Goal: Information Seeking & Learning: Learn about a topic

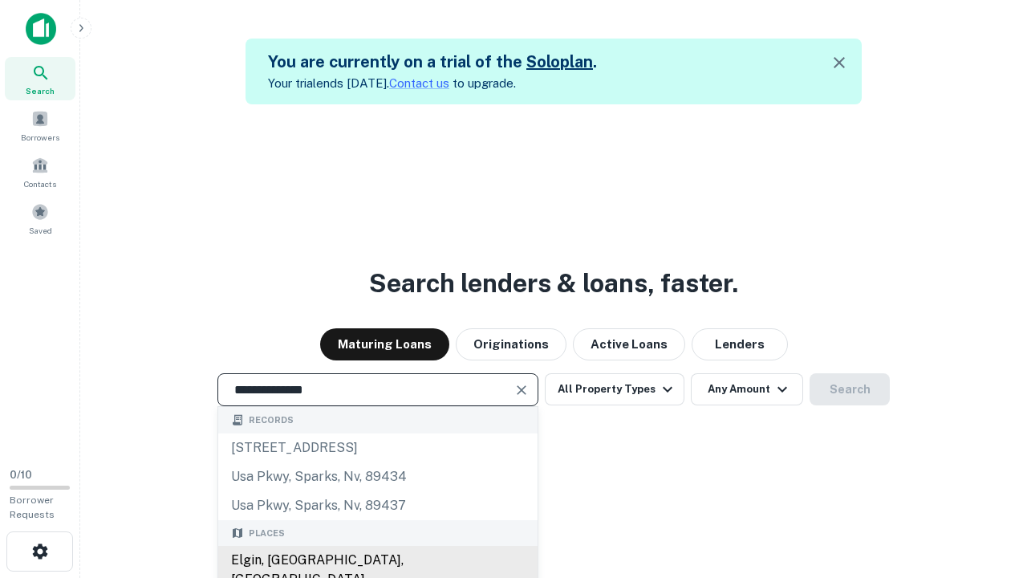
click at [377, 560] on div "Elgin, [GEOGRAPHIC_DATA], [GEOGRAPHIC_DATA]" at bounding box center [377, 570] width 319 height 48
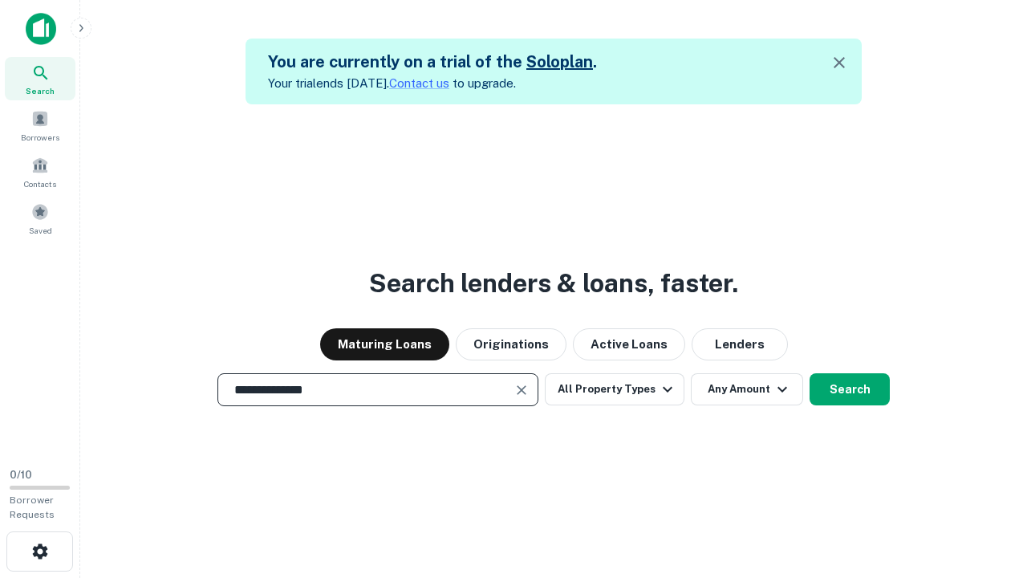
scroll to position [75, 296]
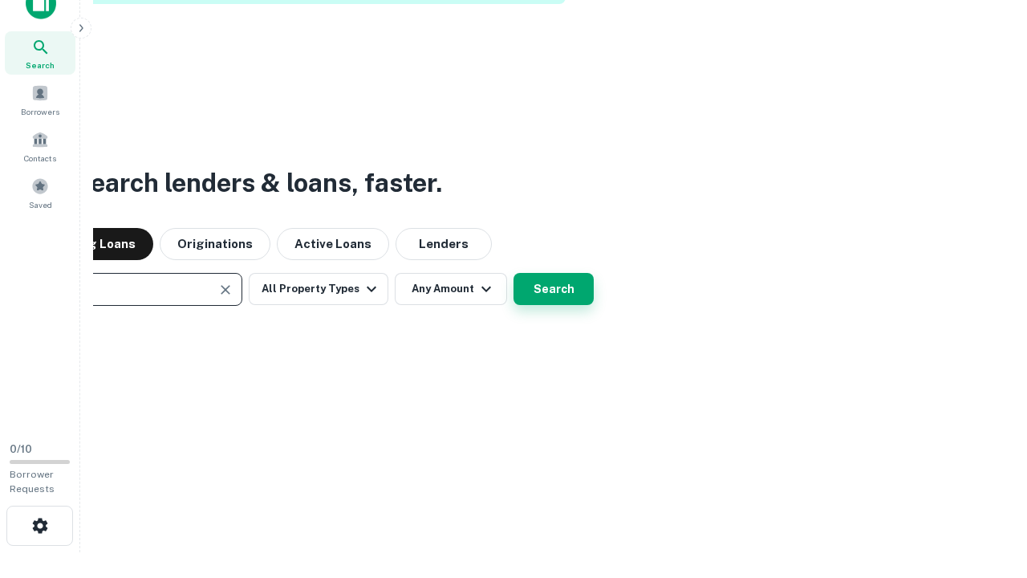
type input "**********"
click at [554, 289] on button "Search" at bounding box center [553, 289] width 80 height 32
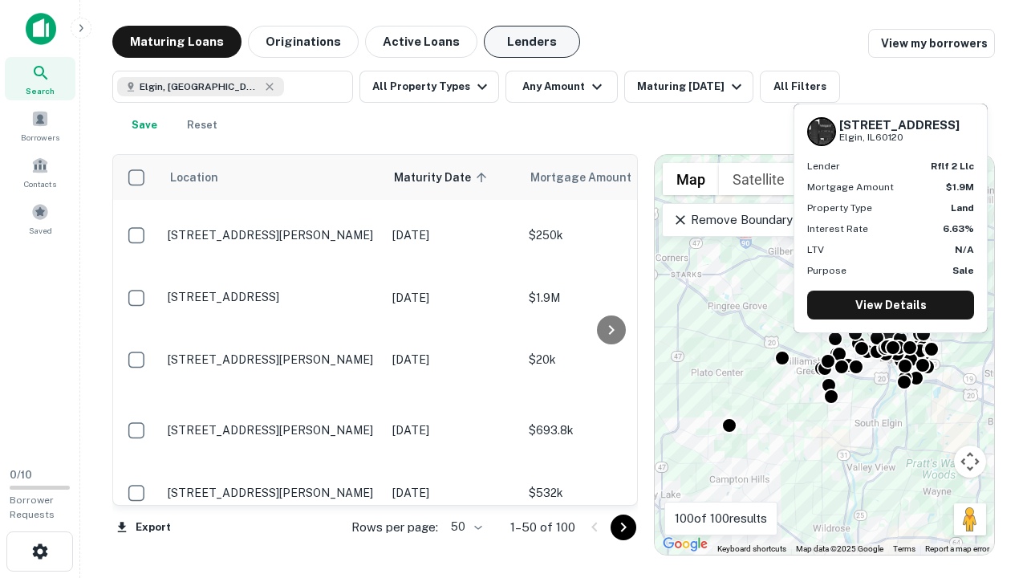
click at [532, 42] on button "Lenders" at bounding box center [532, 42] width 96 height 32
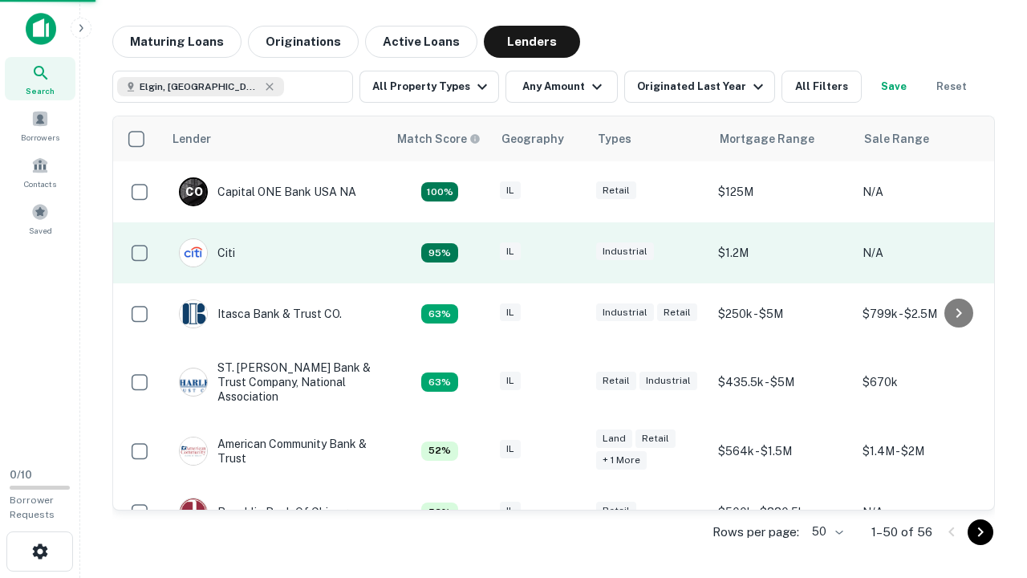
click at [570, 253] on div "IL" at bounding box center [540, 253] width 80 height 22
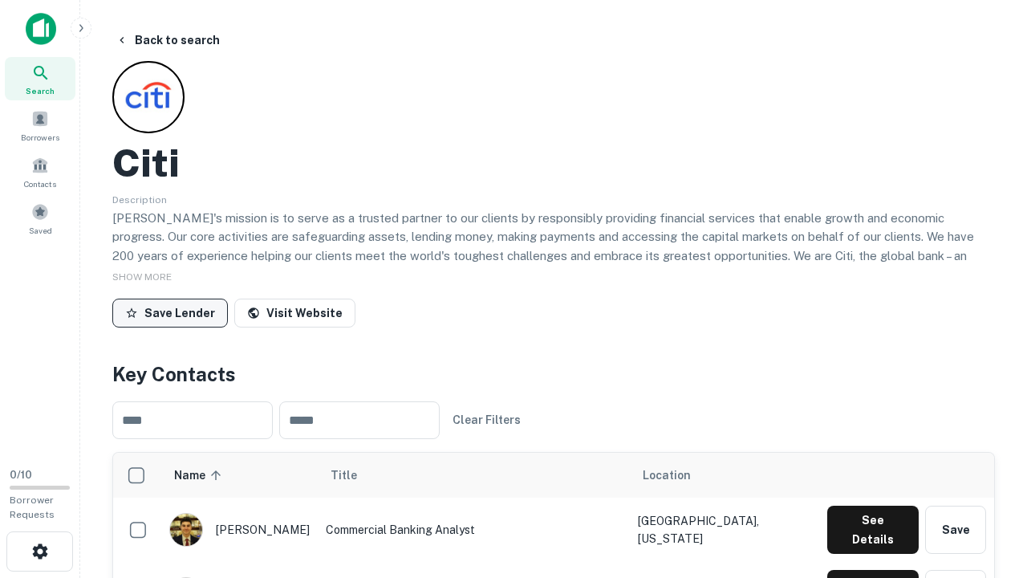
click at [170, 312] on button "Save Lender" at bounding box center [170, 312] width 116 height 29
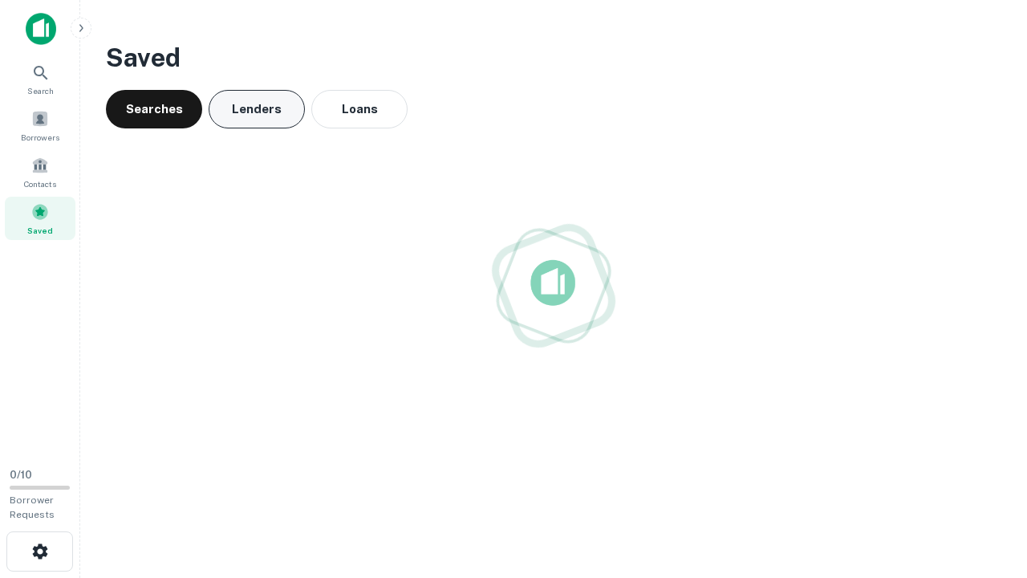
click at [257, 109] on button "Lenders" at bounding box center [257, 109] width 96 height 39
